Goal: Information Seeking & Learning: Learn about a topic

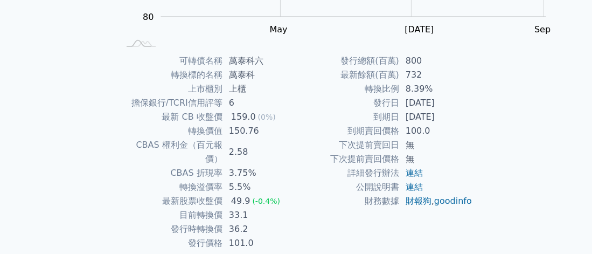
scroll to position [323, 0]
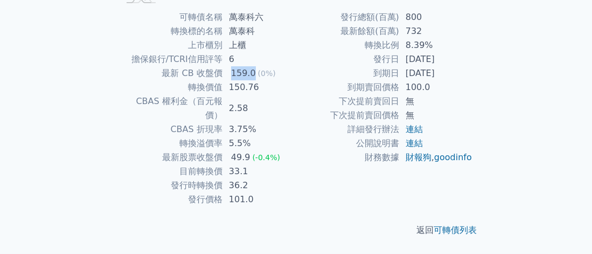
drag, startPoint x: 241, startPoint y: 55, endPoint x: 209, endPoint y: 56, distance: 31.2
click at [222, 66] on td "159.0 (0%)" at bounding box center [259, 73] width 74 height 14
click at [261, 110] on td "2.58" at bounding box center [259, 108] width 74 height 28
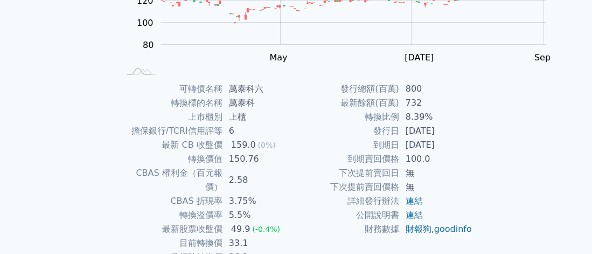
scroll to position [26, 0]
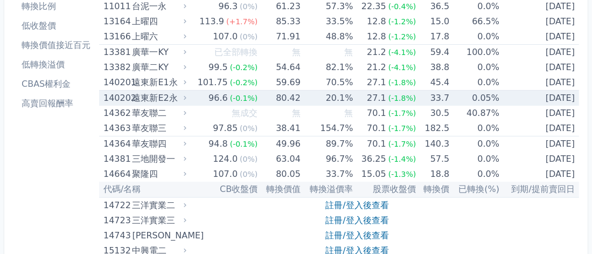
scroll to position [269, 0]
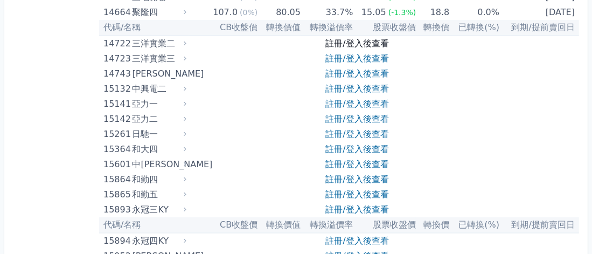
click at [360, 48] on link "註冊/登入後查看" at bounding box center [356, 43] width 63 height 10
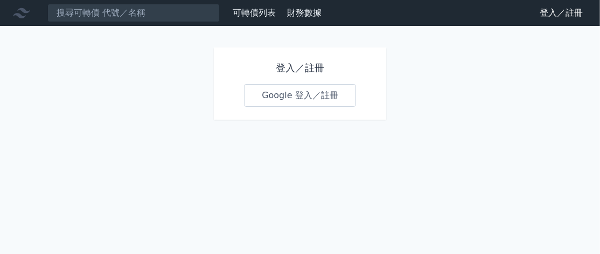
click at [314, 107] on link "Google 登入／註冊" at bounding box center [300, 95] width 112 height 23
click at [312, 107] on link "Google 登入／註冊" at bounding box center [300, 95] width 112 height 23
click at [307, 107] on link "Google 登入／註冊" at bounding box center [300, 95] width 112 height 23
click at [304, 75] on h1 "登入／註冊" at bounding box center [300, 67] width 112 height 15
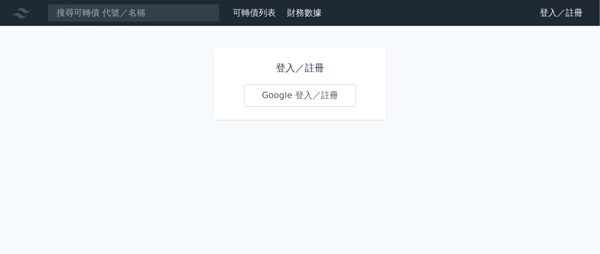
click at [286, 119] on div "登入／註冊 Google 登入／註冊" at bounding box center [300, 83] width 172 height 72
drag, startPoint x: 226, startPoint y: 111, endPoint x: 242, endPoint y: 116, distance: 16.3
click at [227, 111] on div "登入／註冊 Google 登入／註冊" at bounding box center [300, 83] width 172 height 72
click at [245, 107] on link "Google 登入／註冊" at bounding box center [300, 95] width 112 height 23
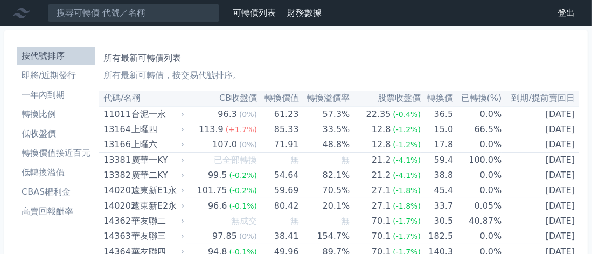
click at [242, 106] on th "CB收盤價" at bounding box center [221, 98] width 71 height 16
click at [60, 140] on li "低收盤價" at bounding box center [56, 133] width 78 height 13
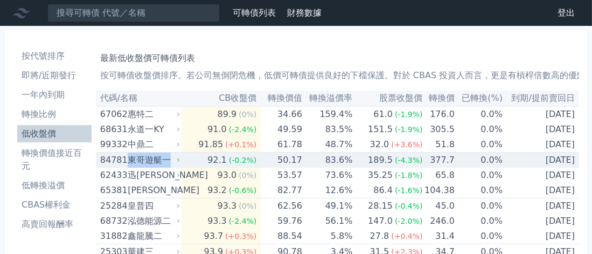
drag, startPoint x: 208, startPoint y: 199, endPoint x: 145, endPoint y: 199, distance: 62.4
click at [145, 168] on tr "84781 東哥遊艇一 92.1 (-0.2%) 50.17 83.6% 189.5 (-4.3%) 377.7 0.0% [DATE]" at bounding box center [337, 160] width 483 height 16
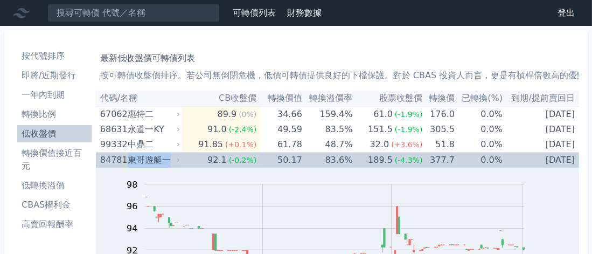
click at [171, 167] on div "東哥遊艇一" at bounding box center [153, 159] width 50 height 15
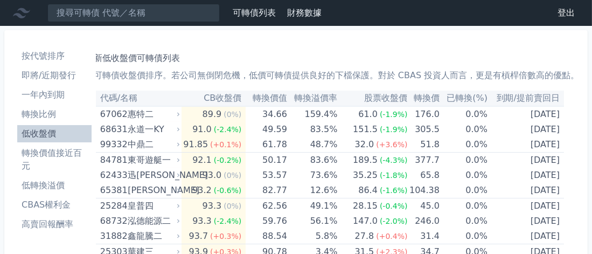
scroll to position [0, 154]
click at [487, 106] on th "到期/提前賣回日" at bounding box center [525, 98] width 76 height 16
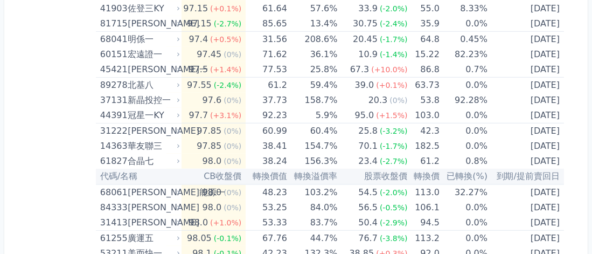
scroll to position [0, 0]
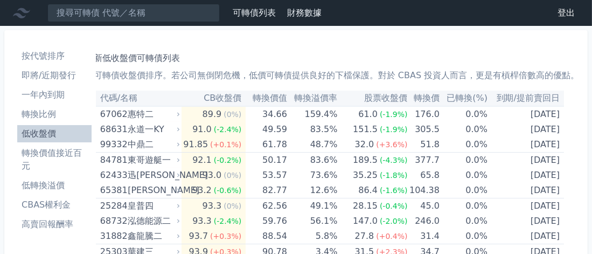
click at [61, 101] on li "一年內到期" at bounding box center [54, 94] width 74 height 13
click at [68, 101] on li "一年內到期" at bounding box center [54, 94] width 74 height 13
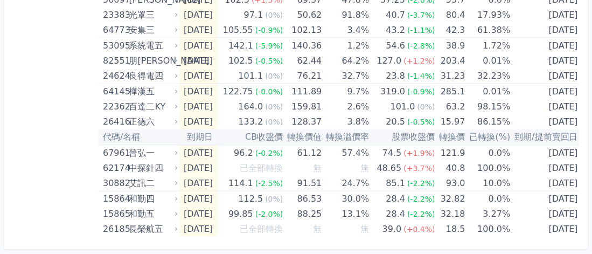
drag, startPoint x: 191, startPoint y: 179, endPoint x: 110, endPoint y: 180, distance: 80.7
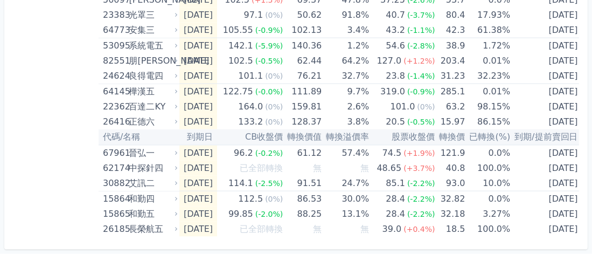
drag, startPoint x: 147, startPoint y: 178, endPoint x: 163, endPoint y: 179, distance: 15.1
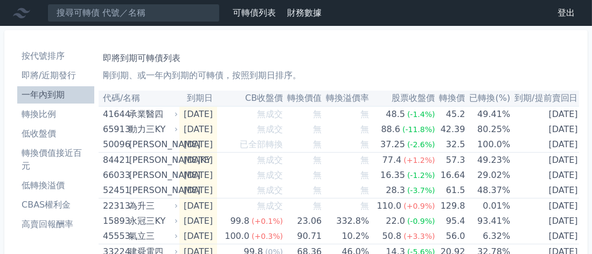
click at [64, 82] on li "即將/近期發行" at bounding box center [55, 75] width 77 height 13
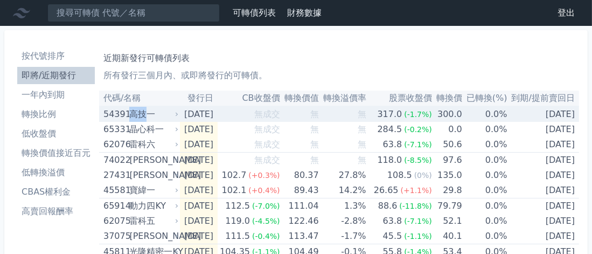
drag, startPoint x: 146, startPoint y: 140, endPoint x: 169, endPoint y: 146, distance: 23.8
click at [169, 122] on div "高技一" at bounding box center [152, 114] width 47 height 15
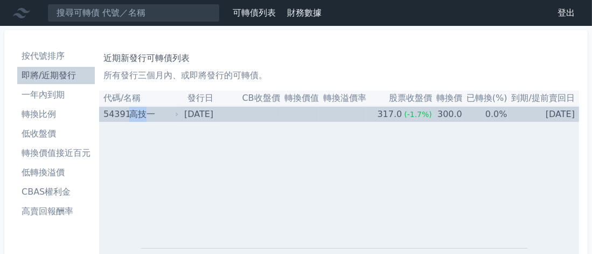
click at [168, 122] on div "高技一" at bounding box center [152, 114] width 47 height 15
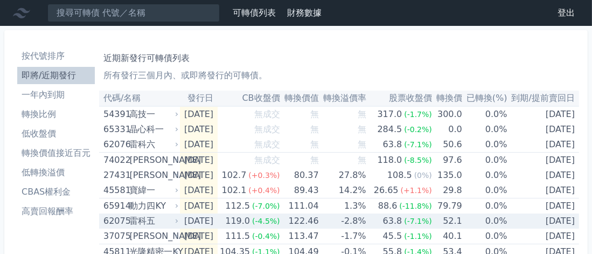
scroll to position [54, 0]
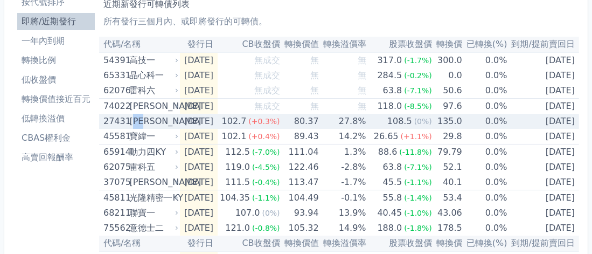
drag, startPoint x: 181, startPoint y: 161, endPoint x: 151, endPoint y: 163, distance: 30.2
click at [151, 129] on div "[PERSON_NAME]" at bounding box center [152, 121] width 47 height 15
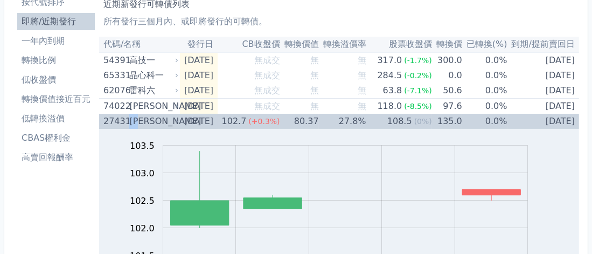
drag, startPoint x: 144, startPoint y: 161, endPoint x: 161, endPoint y: 165, distance: 17.5
click at [161, 129] on div "[PERSON_NAME]" at bounding box center [152, 121] width 47 height 15
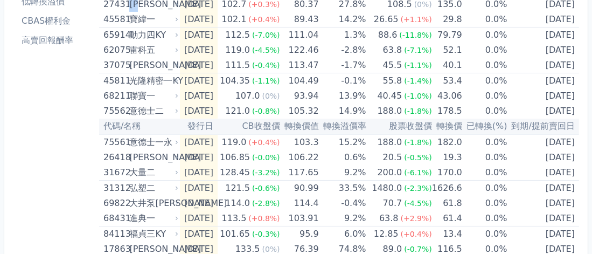
scroll to position [9, 0]
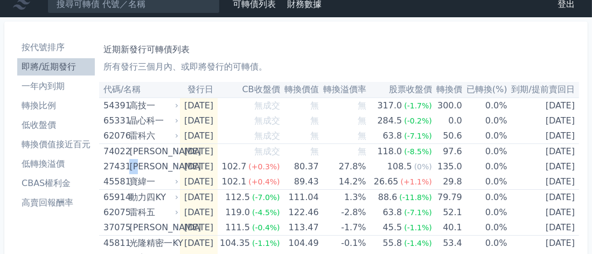
click at [74, 151] on li "轉換價值接近百元" at bounding box center [56, 144] width 78 height 13
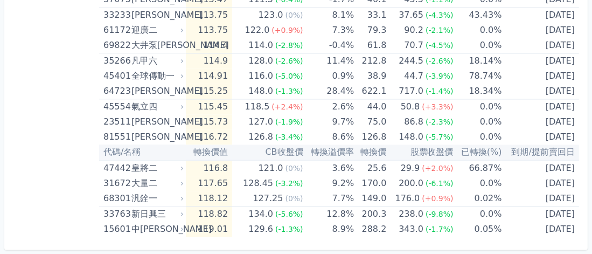
scroll to position [2476, 0]
drag, startPoint x: 149, startPoint y: 188, endPoint x: 193, endPoint y: 190, distance: 44.2
